Goal: Information Seeking & Learning: Learn about a topic

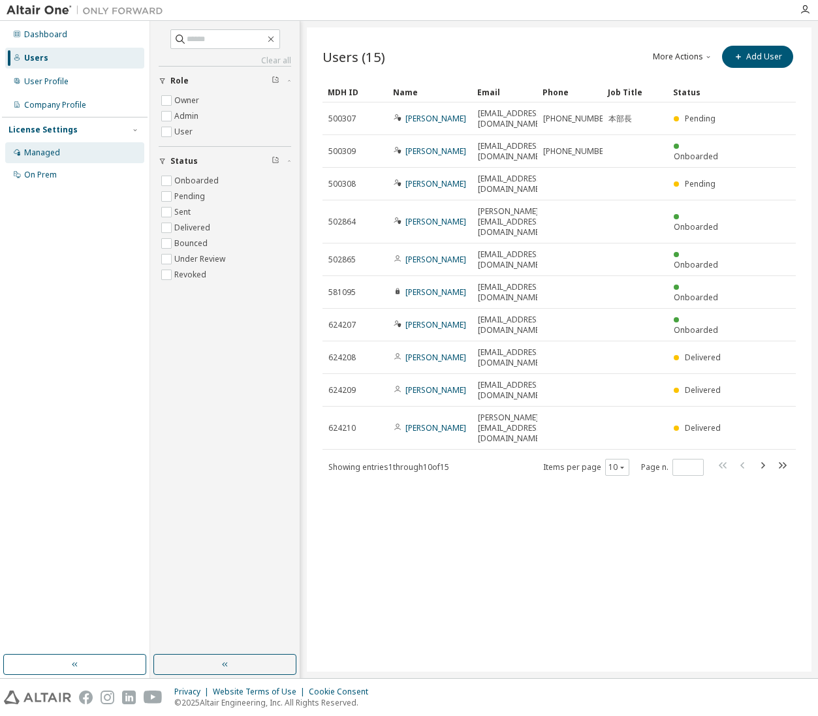
click at [56, 159] on div "Managed" at bounding box center [74, 152] width 139 height 21
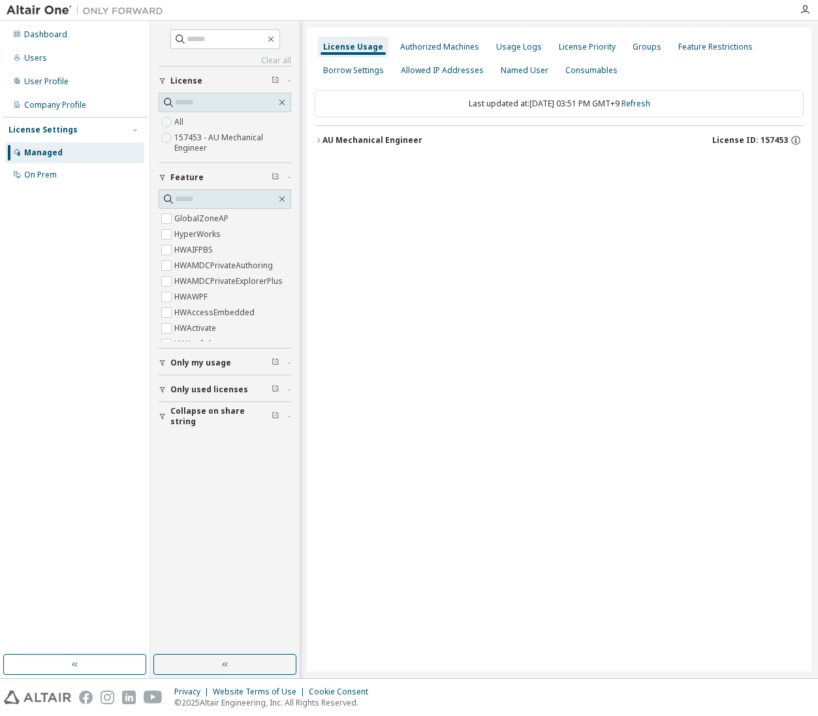
click at [350, 47] on div "License Usage" at bounding box center [353, 47] width 60 height 10
click at [414, 42] on div "Authorized Machines" at bounding box center [439, 47] width 79 height 10
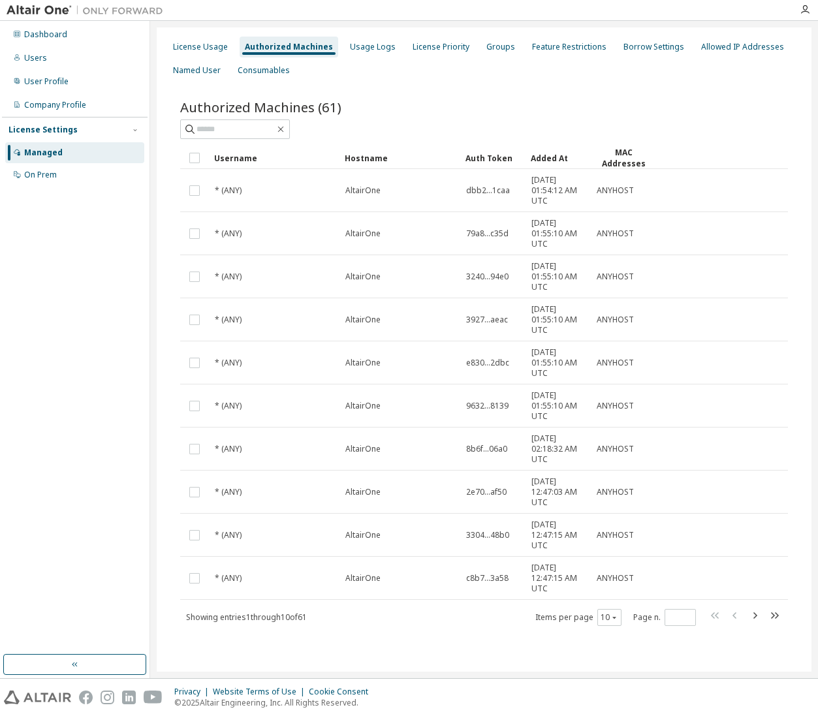
click at [44, 12] on img at bounding box center [88, 10] width 163 height 13
click at [45, 57] on div "Users" at bounding box center [74, 58] width 139 height 21
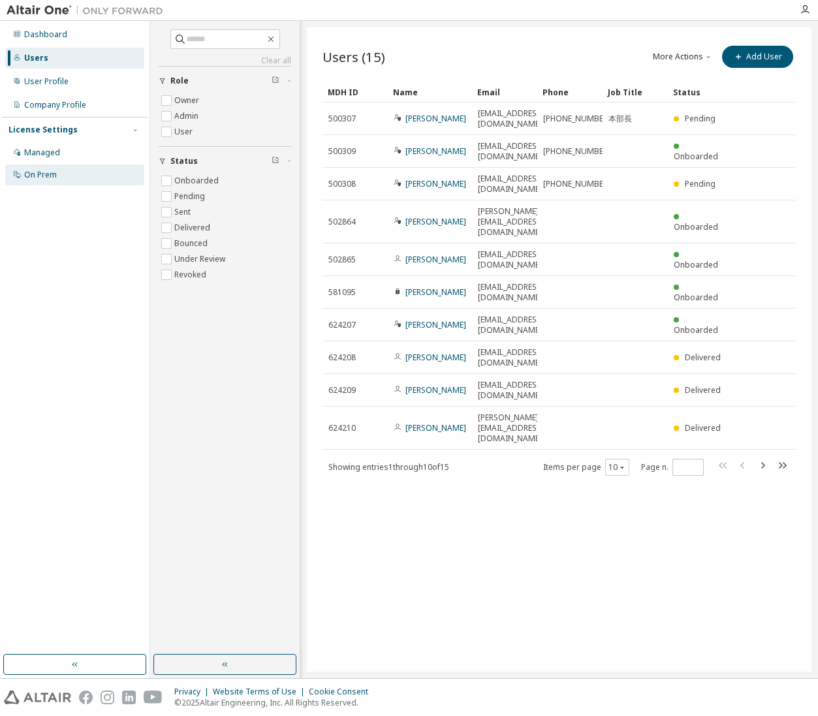
click at [26, 179] on div "On Prem" at bounding box center [40, 175] width 33 height 10
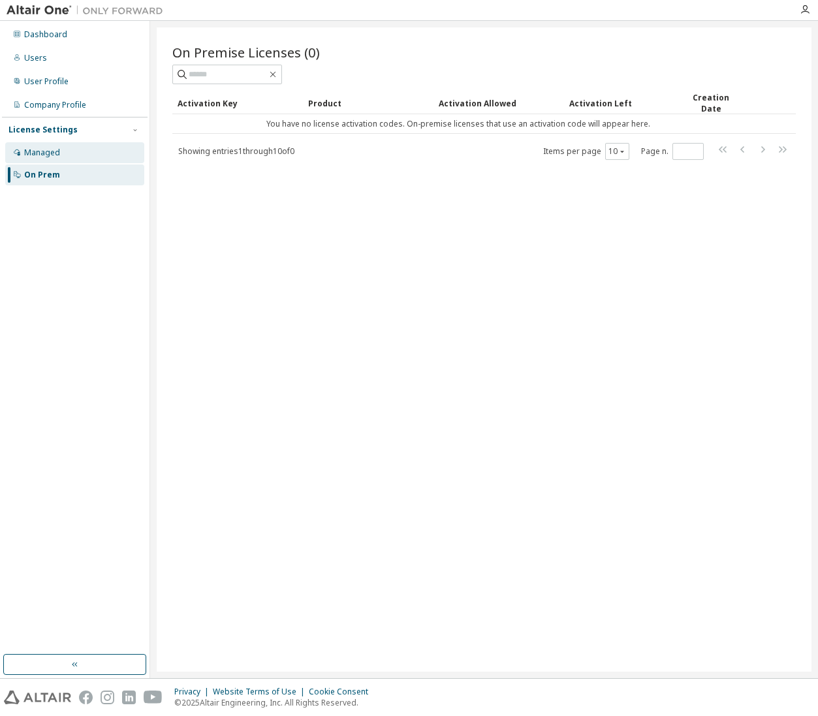
click at [34, 157] on div "Managed" at bounding box center [42, 152] width 36 height 10
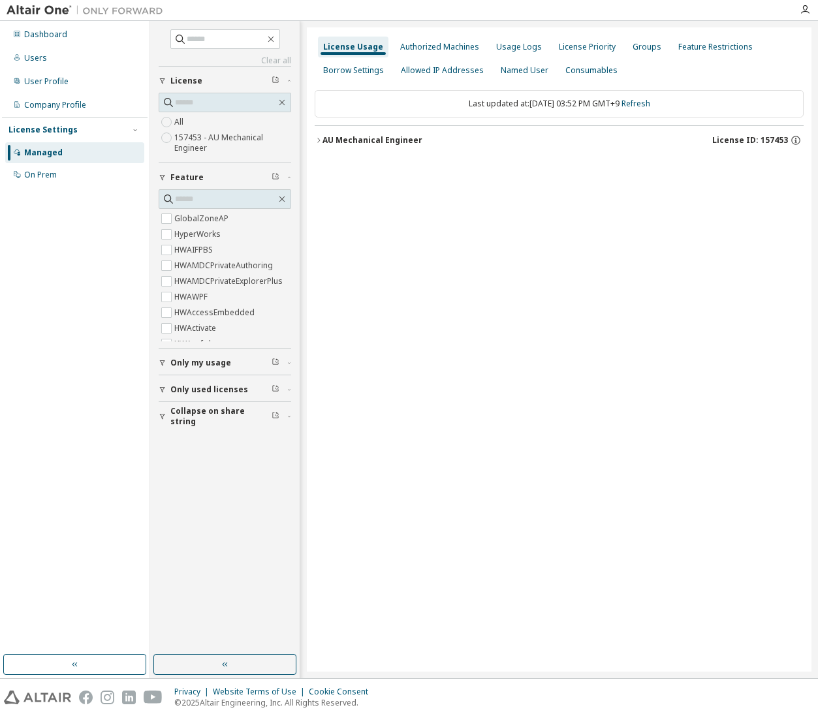
click at [36, 128] on div "License Settings" at bounding box center [42, 130] width 69 height 10
click at [30, 88] on div "User Profile" at bounding box center [74, 81] width 139 height 21
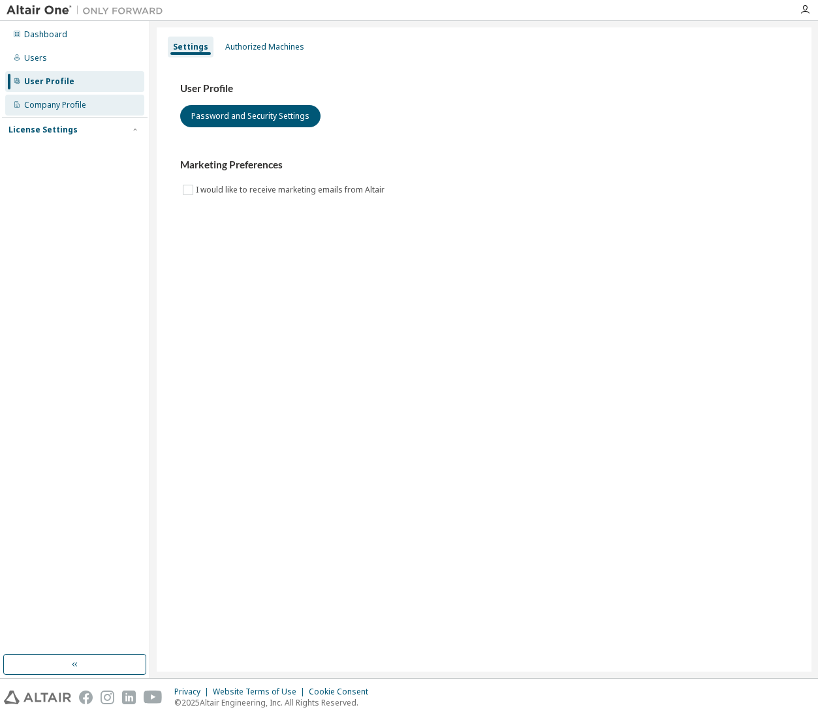
click at [41, 100] on div "Company Profile" at bounding box center [55, 105] width 62 height 10
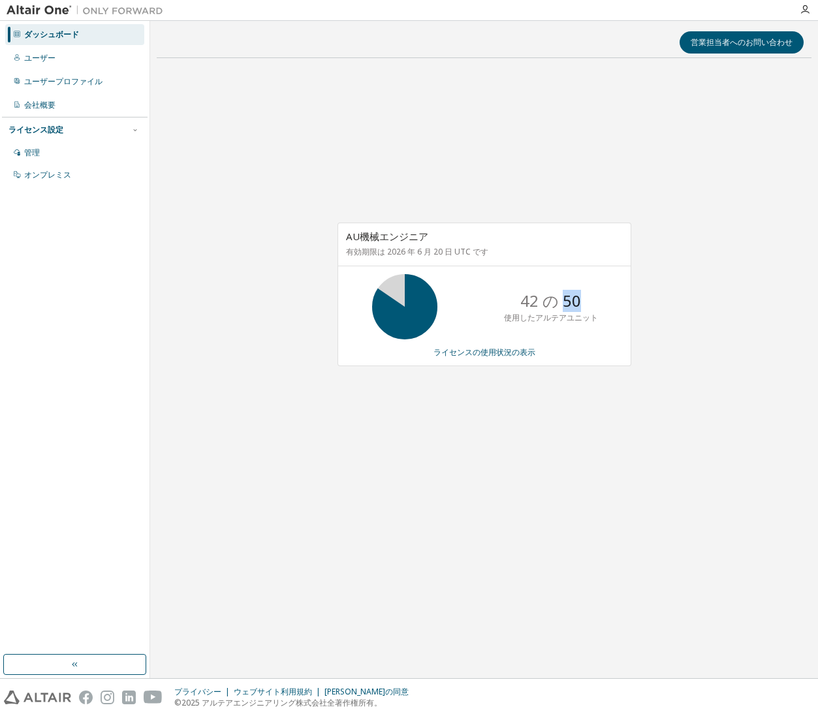
drag, startPoint x: 566, startPoint y: 298, endPoint x: 590, endPoint y: 295, distance: 25.0
click at [590, 295] on div "42 の 50 使用したアルテアユニット" at bounding box center [550, 306] width 104 height 65
click at [466, 354] on link "ライセンスの使用状況の表示" at bounding box center [484, 351] width 102 height 11
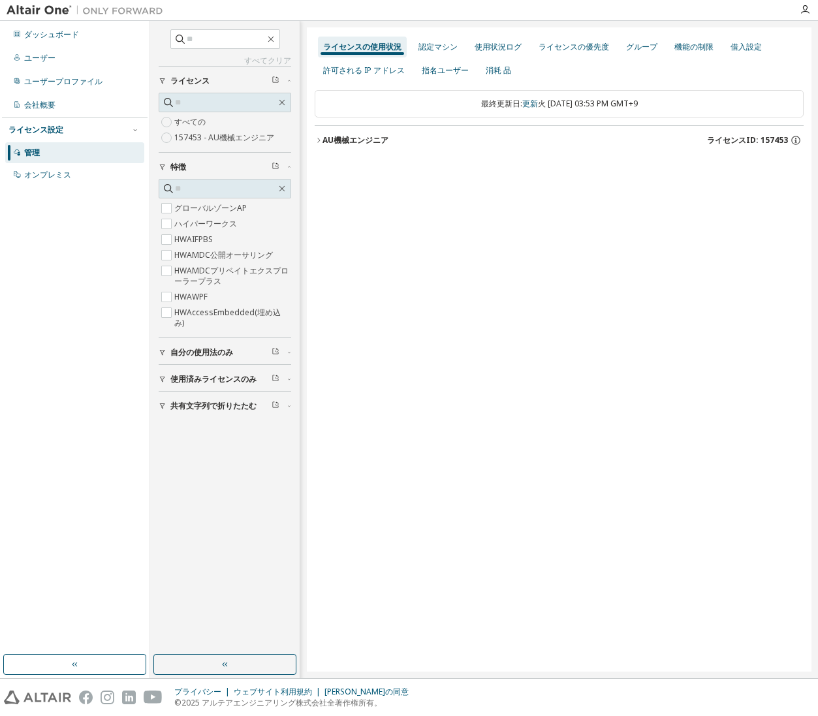
click at [370, 140] on font "AU機械エンジニア" at bounding box center [355, 139] width 66 height 11
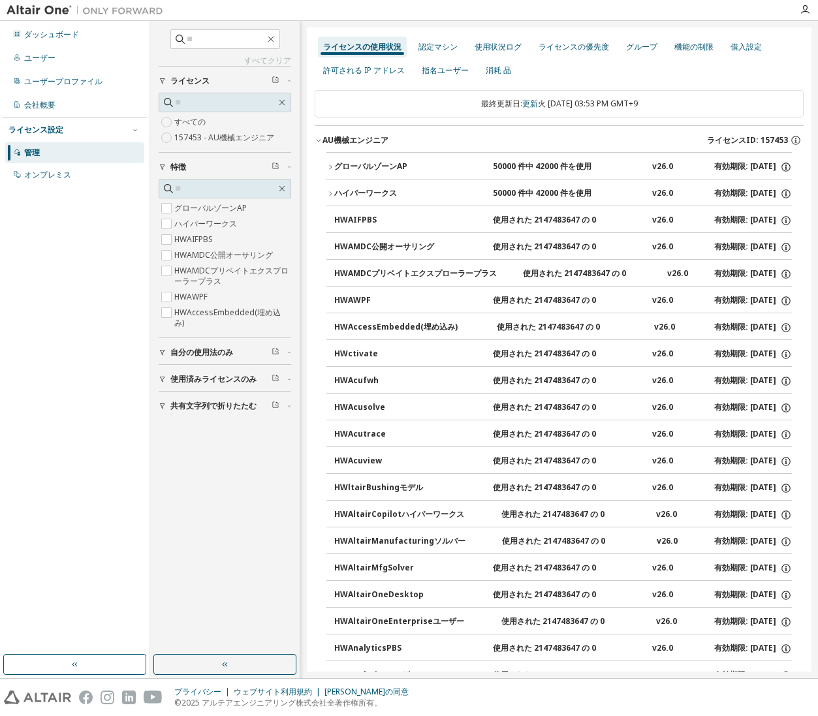
click at [370, 140] on font "AU機械エンジニア" at bounding box center [355, 139] width 66 height 11
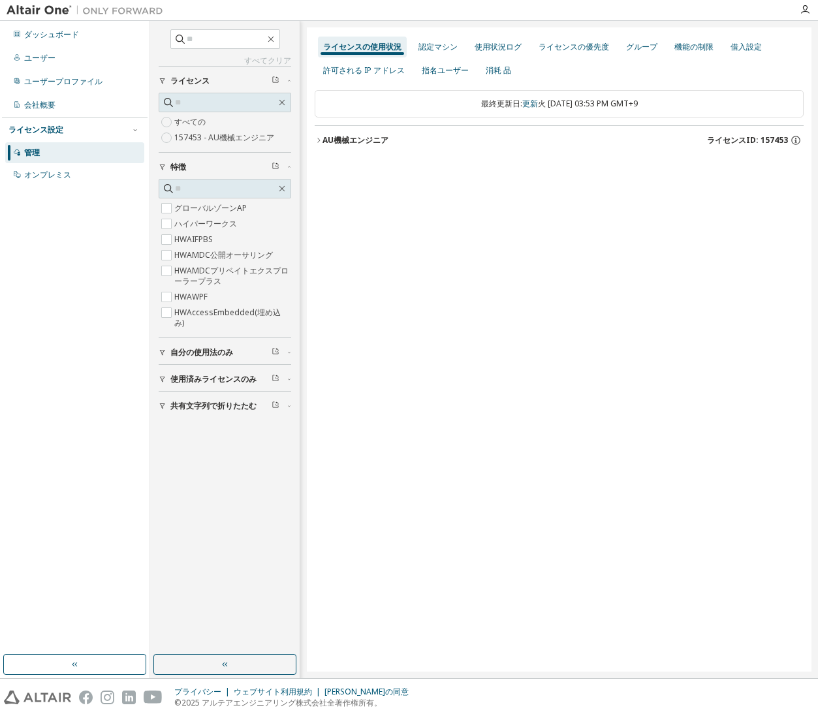
click at [65, 129] on div "ライセンス設定" at bounding box center [74, 130] width 132 height 12
click at [493, 56] on div "使用状況ログ" at bounding box center [497, 47] width 57 height 21
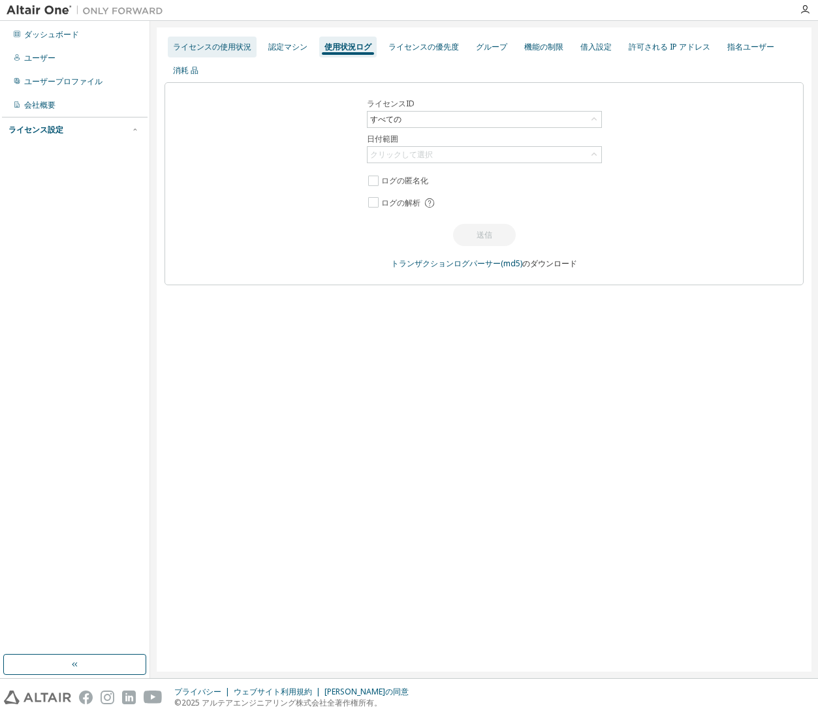
click at [221, 50] on div "ライセンスの使用状況" at bounding box center [212, 47] width 78 height 10
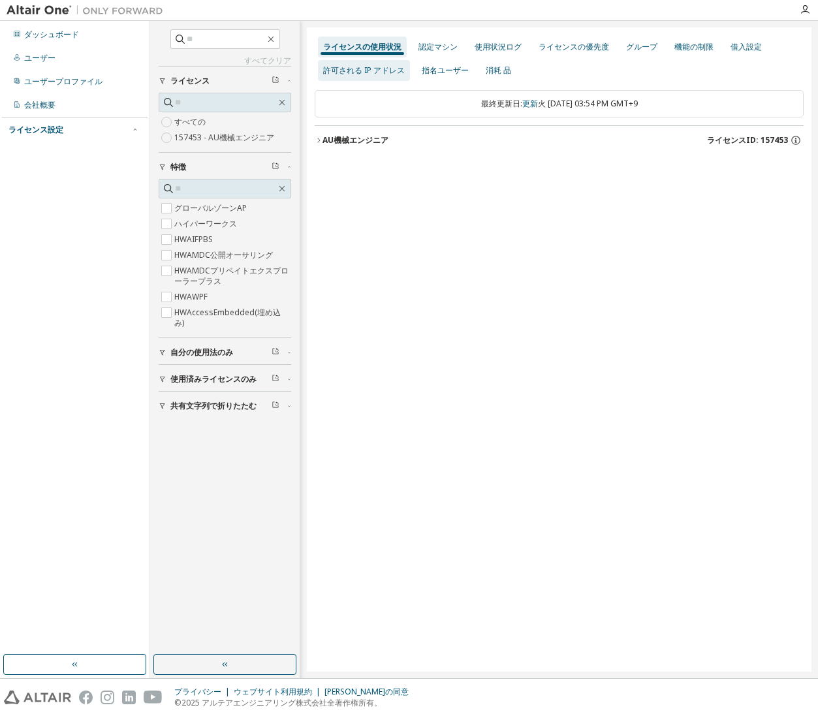
click at [409, 72] on div "許可される IP アドレス" at bounding box center [364, 70] width 92 height 21
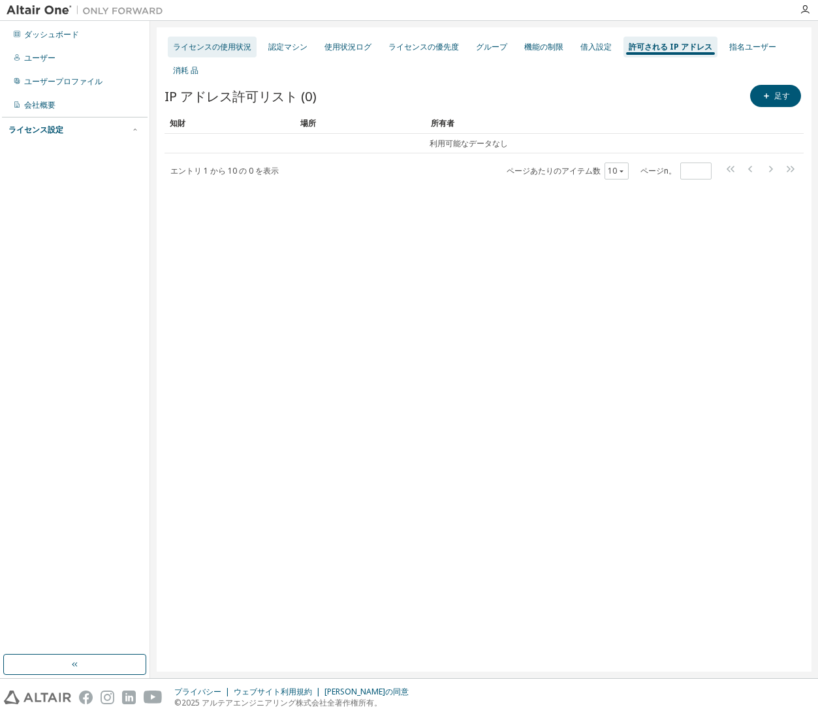
click at [230, 47] on div "ライセンスの使用状況" at bounding box center [212, 47] width 78 height 10
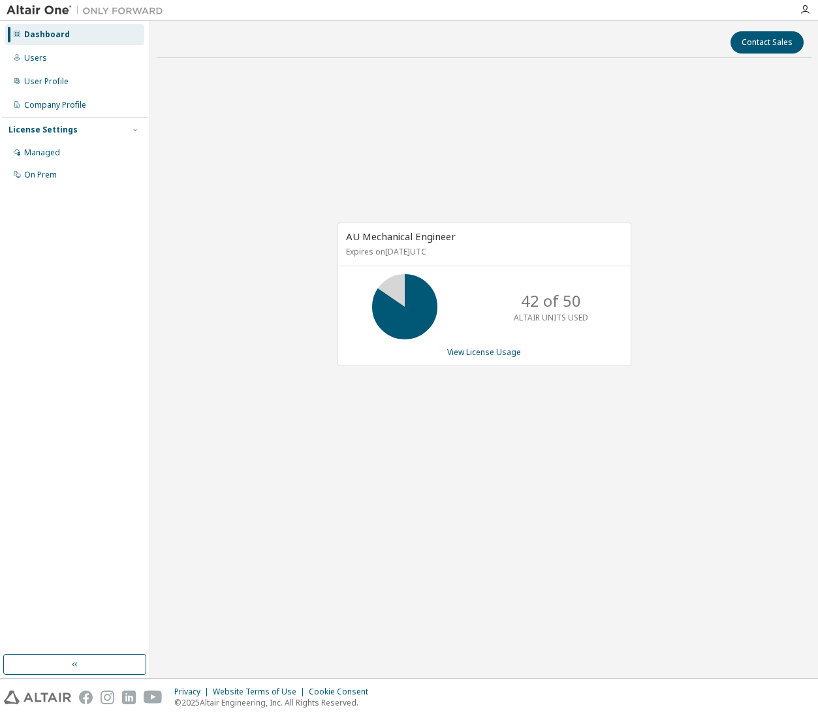
click at [408, 322] on icon at bounding box center [404, 306] width 33 height 33
drag, startPoint x: 408, startPoint y: 322, endPoint x: 455, endPoint y: 356, distance: 57.4
click at [455, 356] on link "View License Usage" at bounding box center [484, 351] width 74 height 11
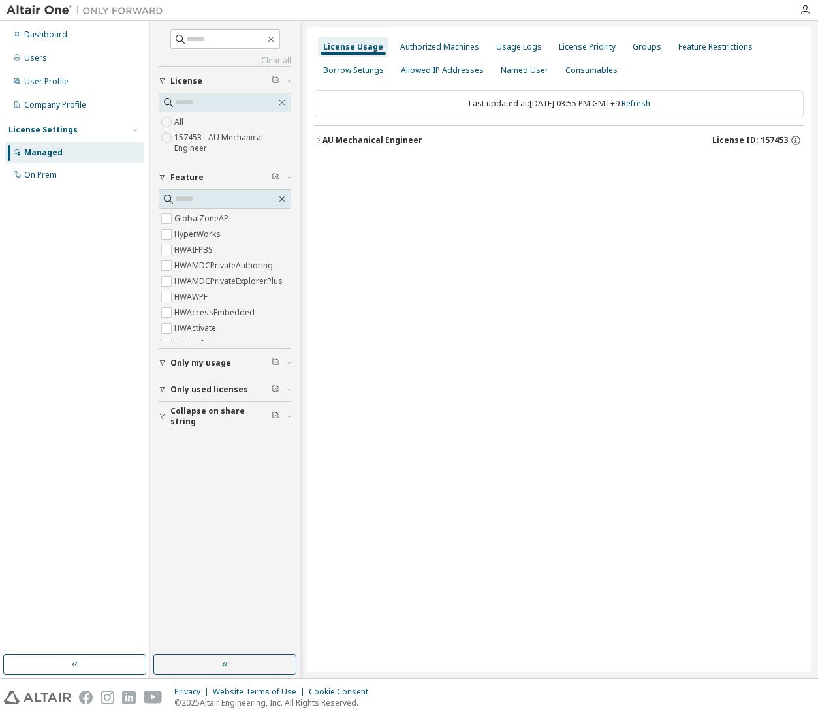
click at [316, 140] on icon "button" at bounding box center [318, 140] width 8 height 8
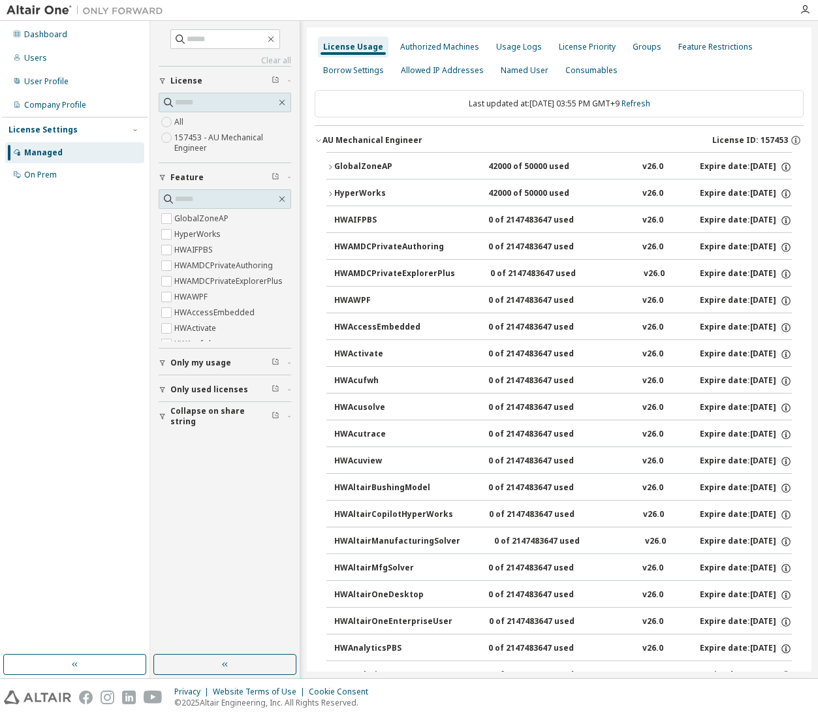
click at [316, 140] on icon "button" at bounding box center [318, 140] width 8 height 8
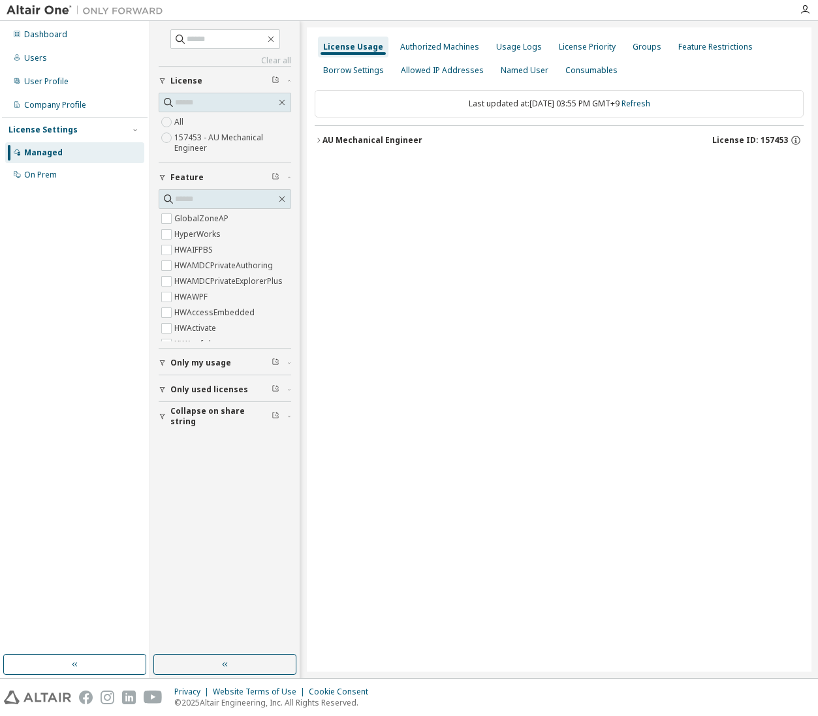
click at [316, 140] on icon "button" at bounding box center [318, 140] width 8 height 8
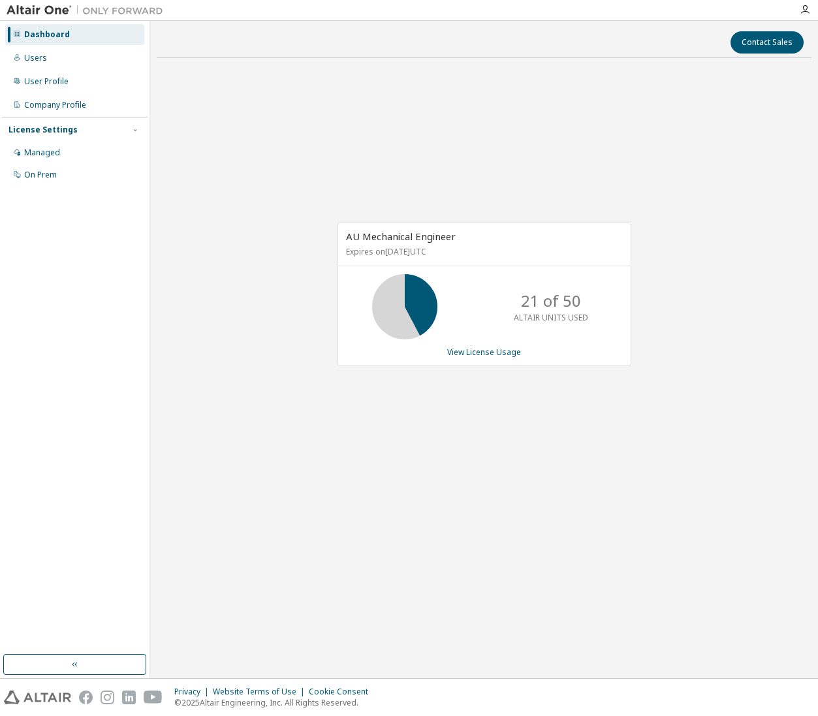
click at [421, 314] on icon at bounding box center [404, 306] width 33 height 33
drag, startPoint x: 428, startPoint y: 314, endPoint x: 460, endPoint y: 344, distance: 44.3
click at [460, 344] on div "AU Mechanical Engineer Expires on June 20, 2026 UTC 21 of 50 ALTAIR UNITS USED …" at bounding box center [484, 293] width 294 height 143
click at [460, 350] on link "View License Usage" at bounding box center [484, 351] width 74 height 11
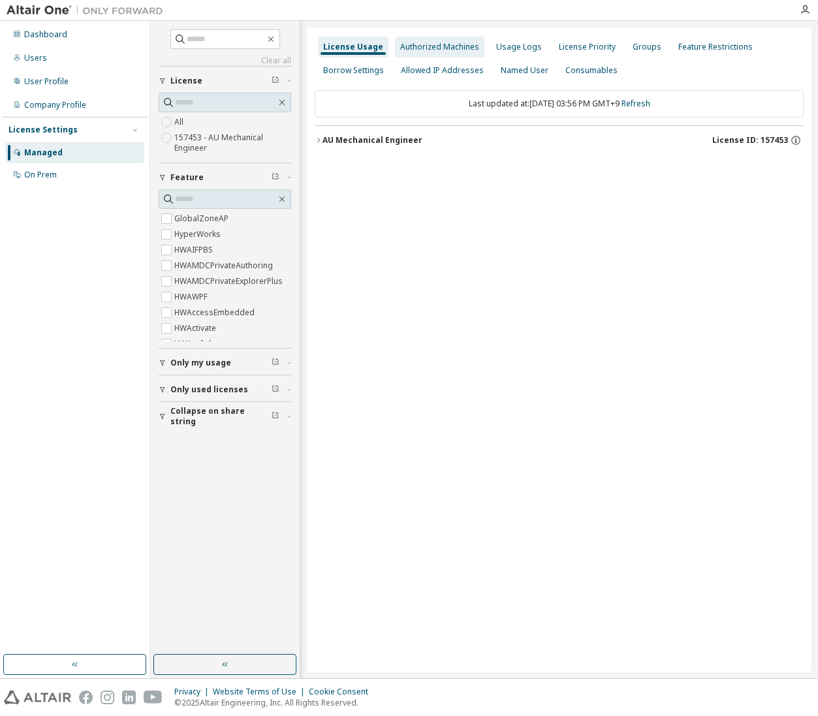
click at [448, 55] on div "Authorized Machines" at bounding box center [439, 47] width 89 height 21
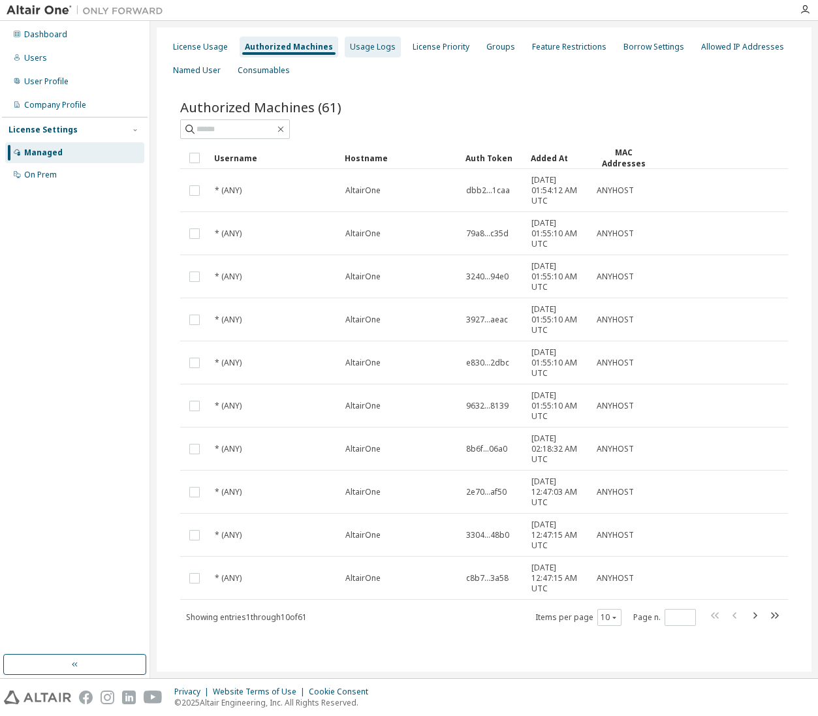
click at [371, 50] on div "Usage Logs" at bounding box center [373, 47] width 46 height 10
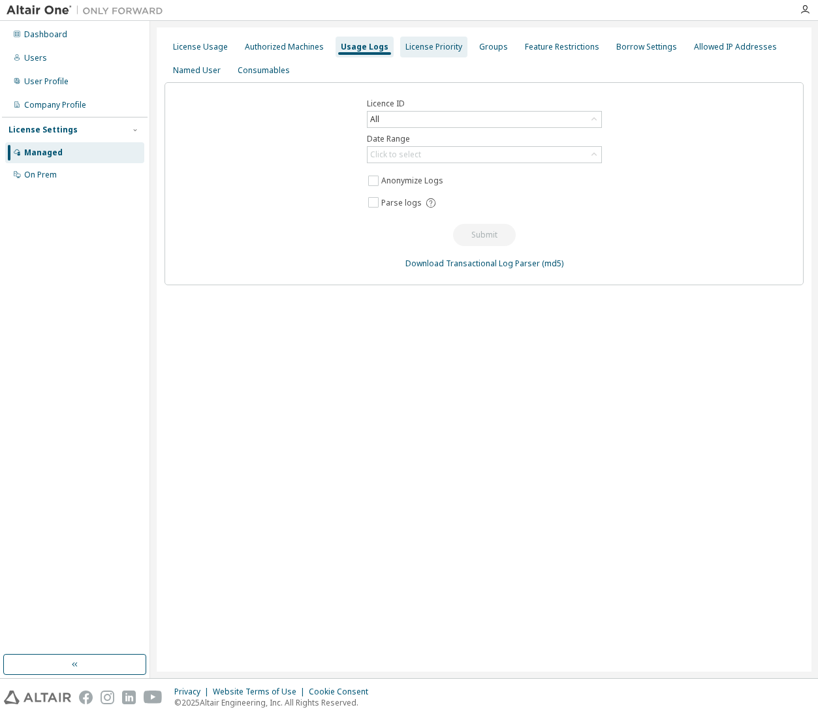
click at [416, 45] on div "License Priority" at bounding box center [433, 47] width 57 height 10
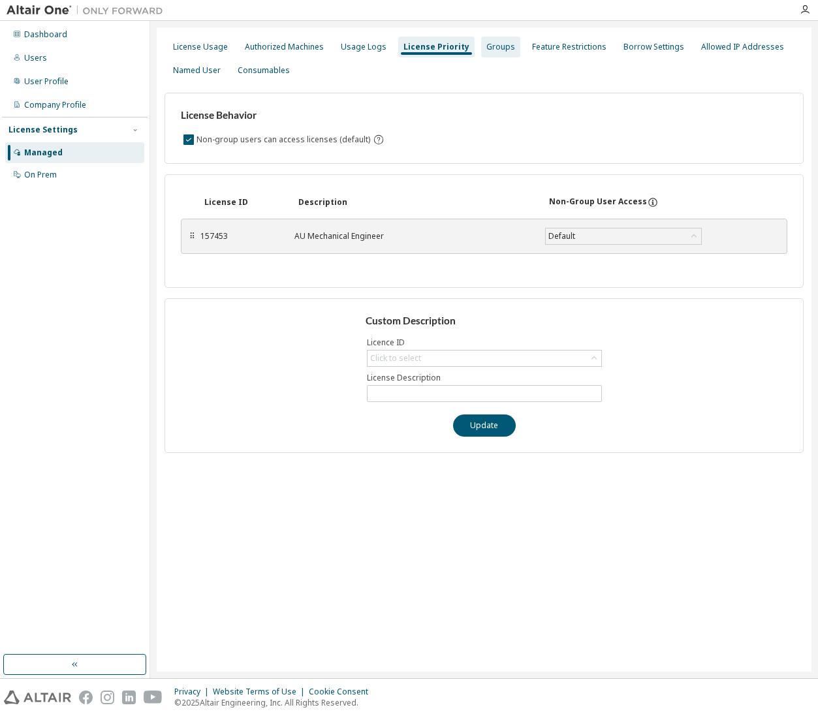
click at [489, 52] on div "Groups" at bounding box center [500, 47] width 39 height 21
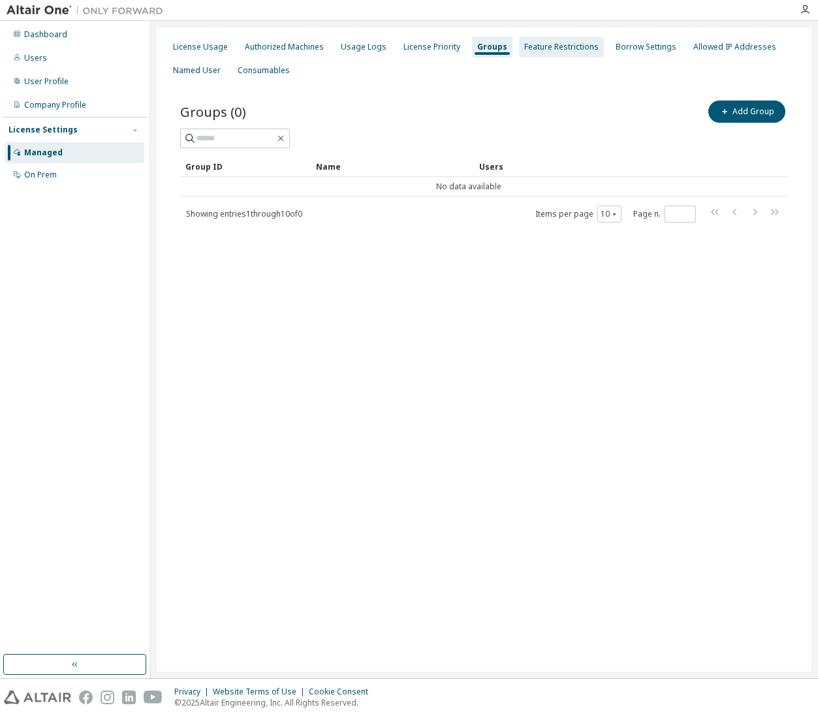
click at [527, 50] on div "Feature Restrictions" at bounding box center [561, 47] width 74 height 10
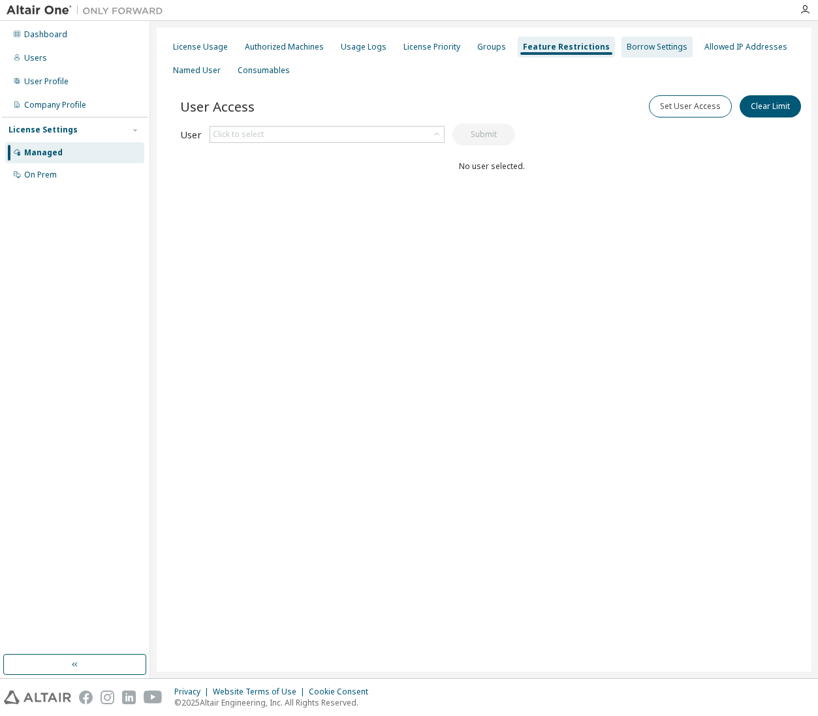
click at [621, 53] on div "Borrow Settings" at bounding box center [656, 47] width 71 height 21
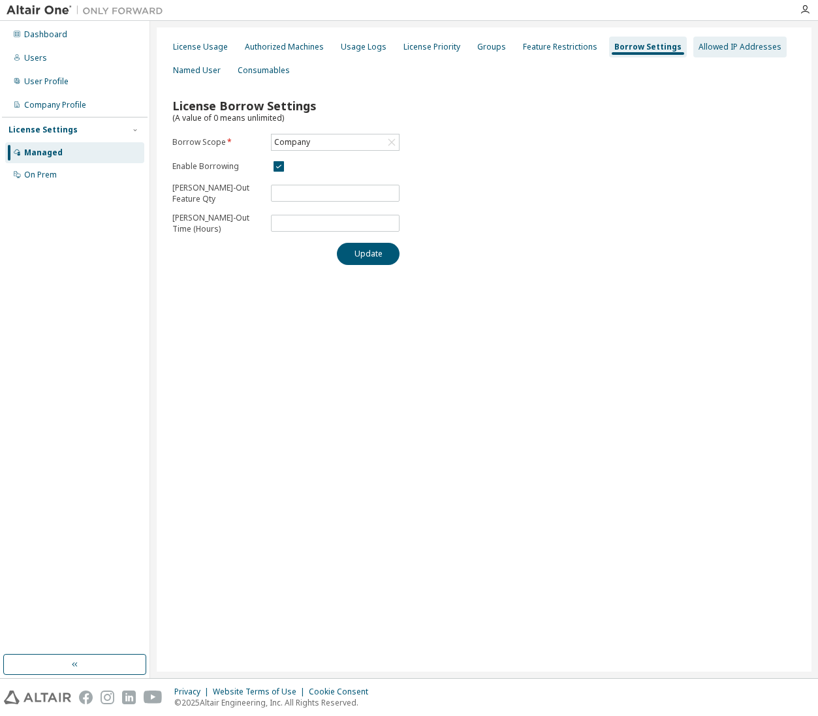
click at [694, 54] on div "Allowed IP Addresses" at bounding box center [739, 47] width 93 height 21
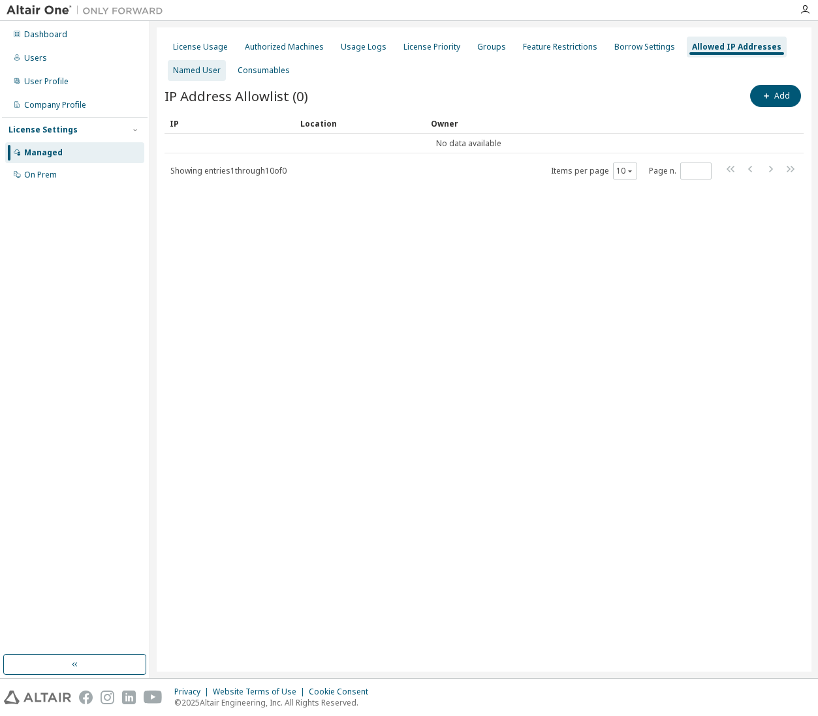
click at [197, 78] on div "Named User" at bounding box center [197, 70] width 58 height 21
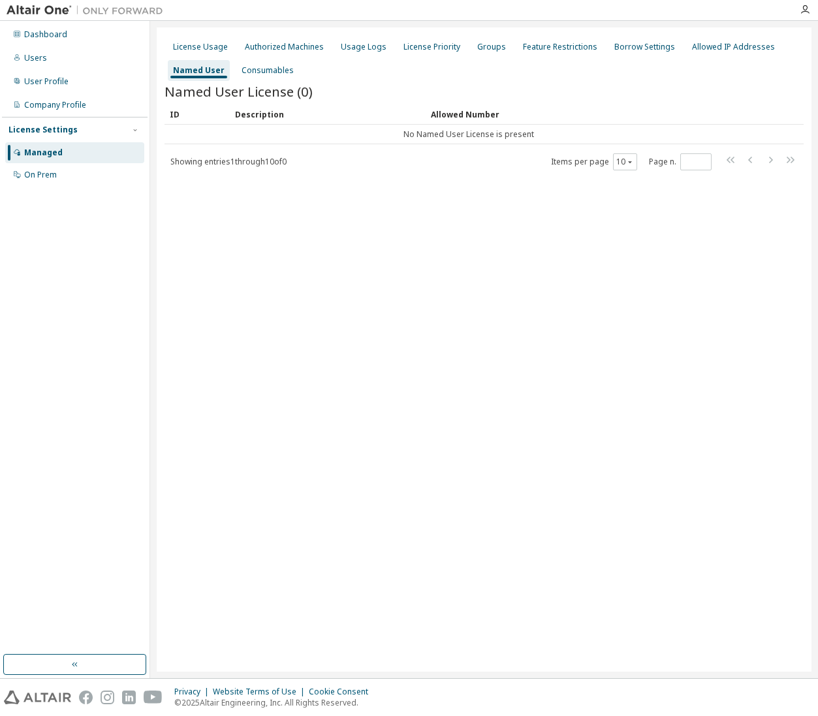
click at [244, 166] on span "Showing entries 1 through 10 of 0" at bounding box center [228, 161] width 116 height 11
